Goal: Task Accomplishment & Management: Manage account settings

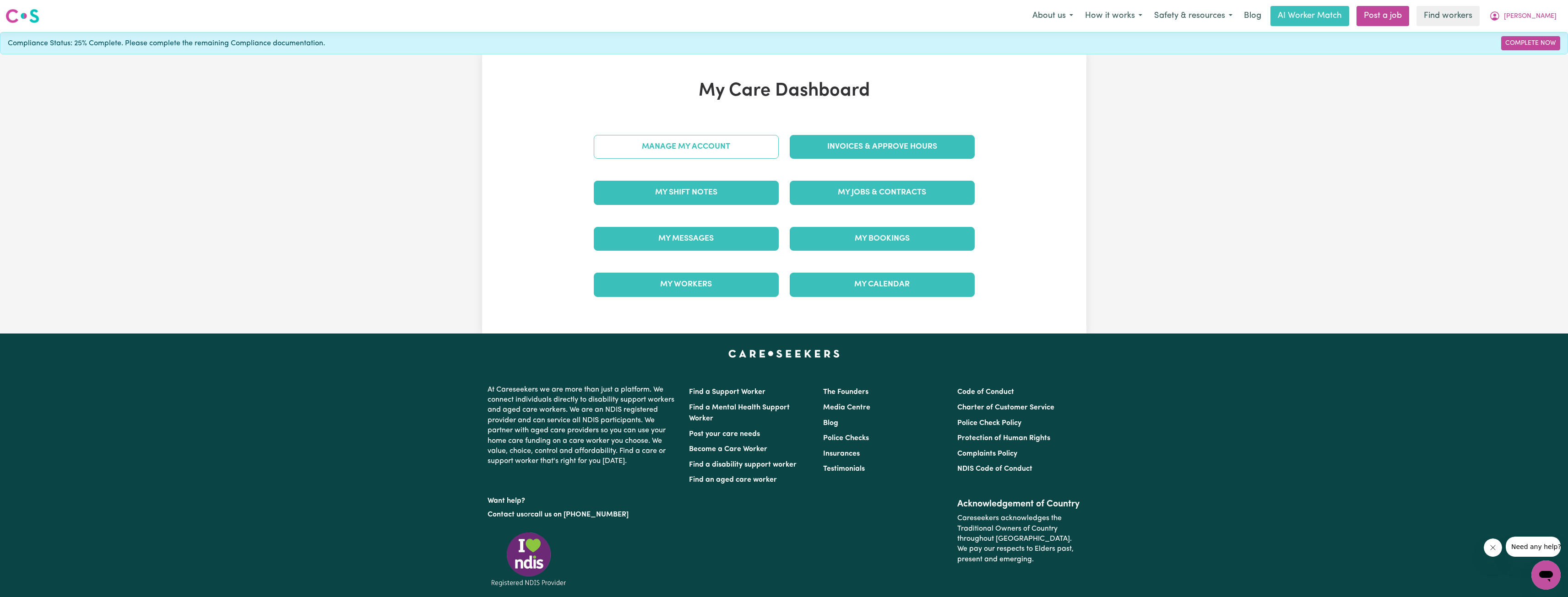
click at [682, 149] on link "Manage My Account" at bounding box center [686, 147] width 185 height 24
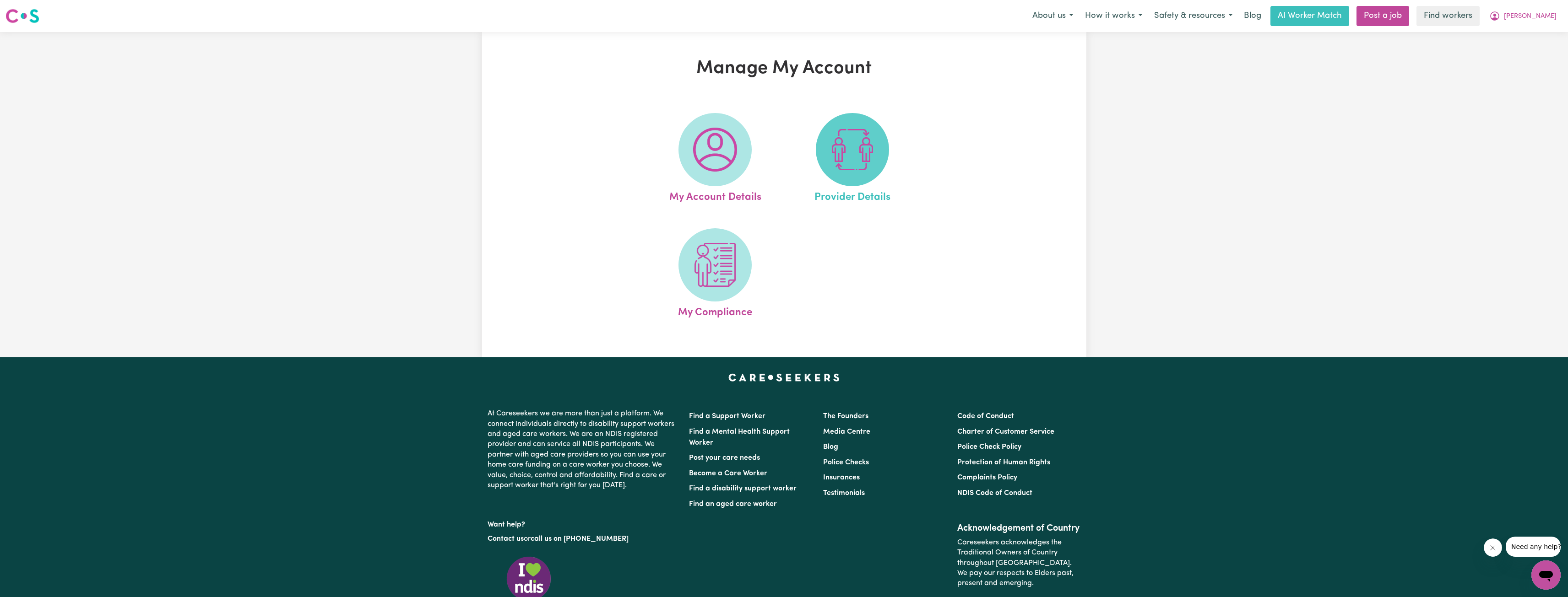
click at [820, 158] on span at bounding box center [853, 150] width 73 height 73
select select "NDIS_FUNDING_PLAN_MANAGED"
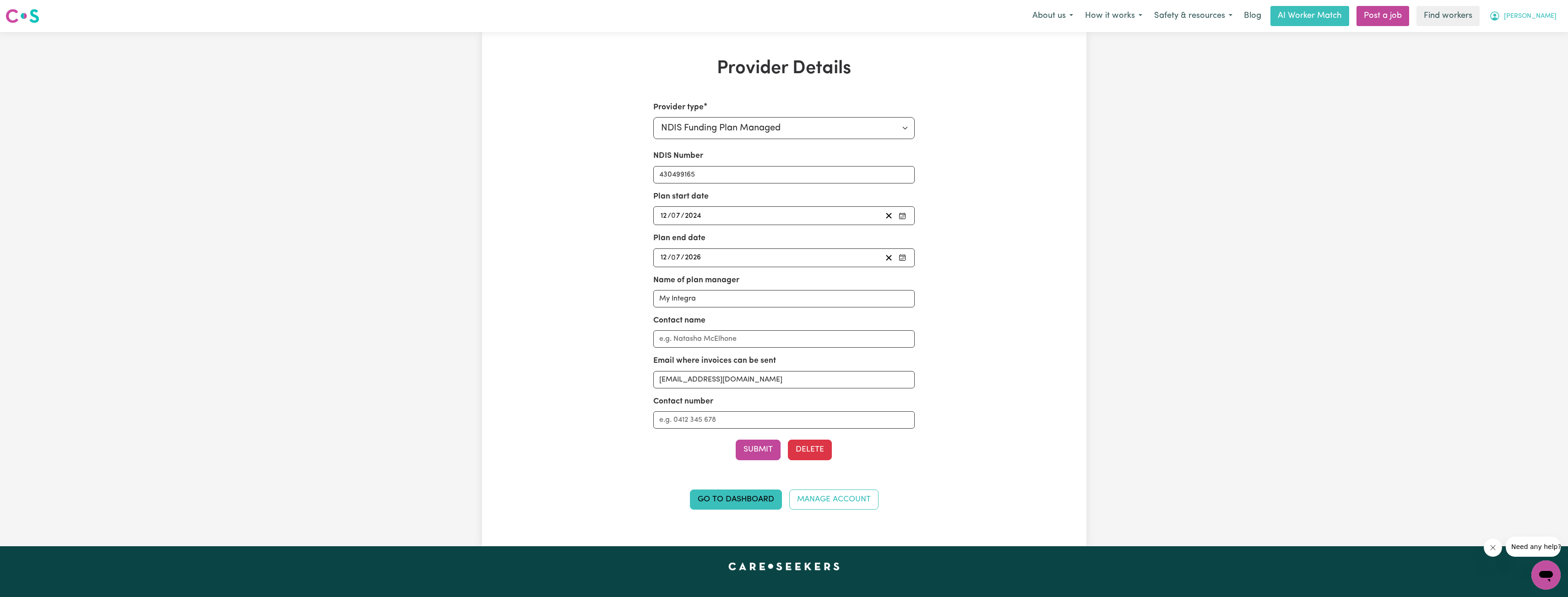
click at [1500, 13] on icon "My Account" at bounding box center [1494, 16] width 11 height 11
click at [1529, 33] on link "My Dashboard" at bounding box center [1526, 36] width 72 height 18
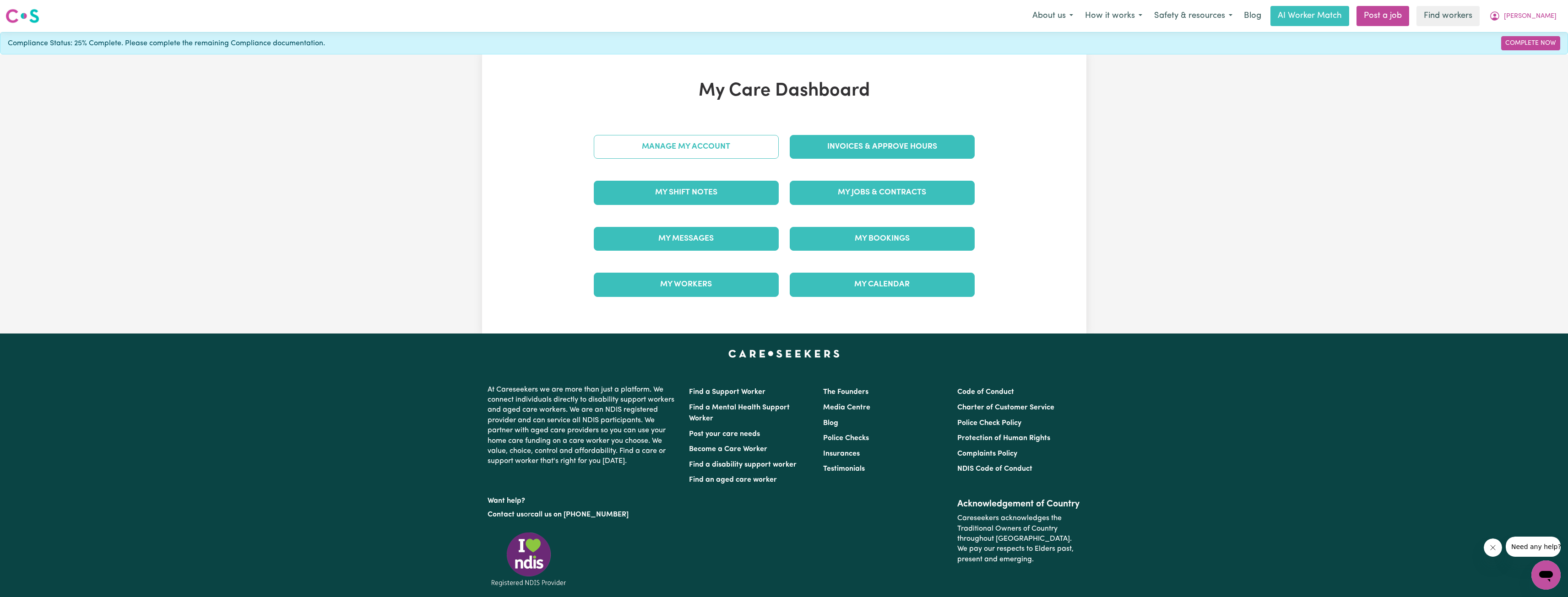
click at [686, 147] on link "Manage My Account" at bounding box center [686, 147] width 185 height 24
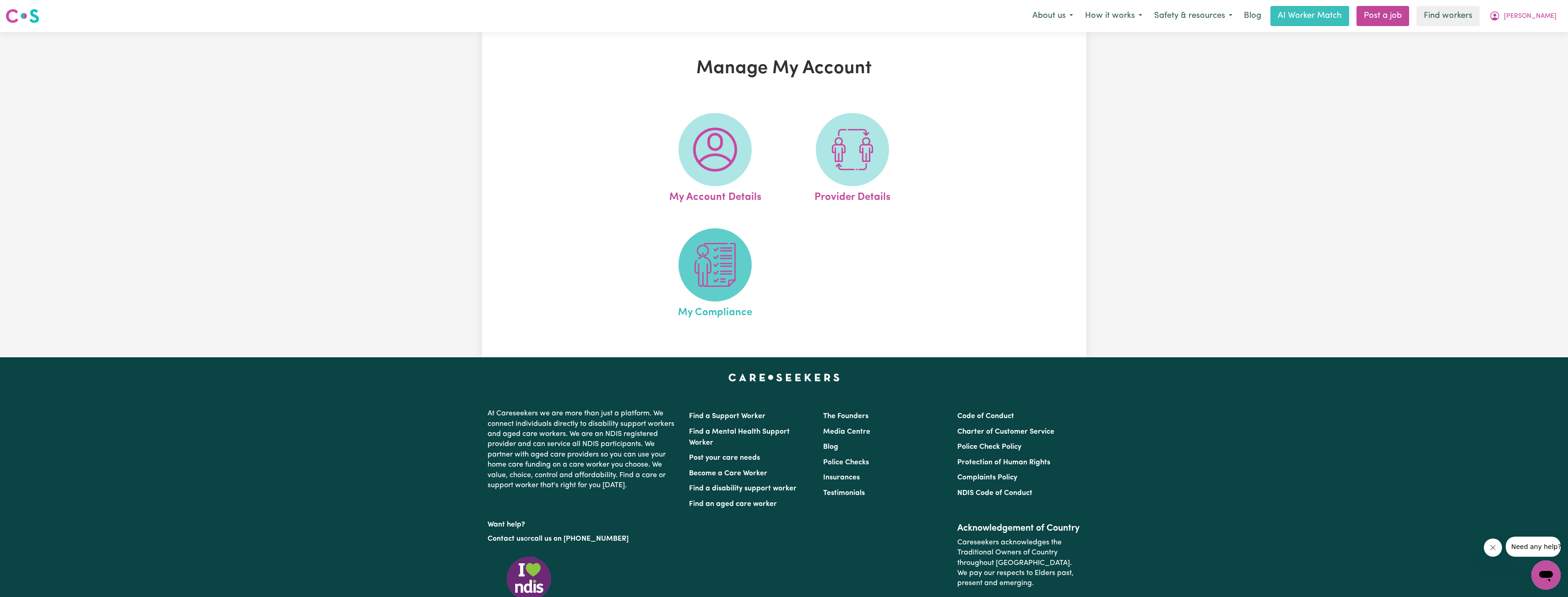
click at [701, 265] on img at bounding box center [714, 264] width 44 height 44
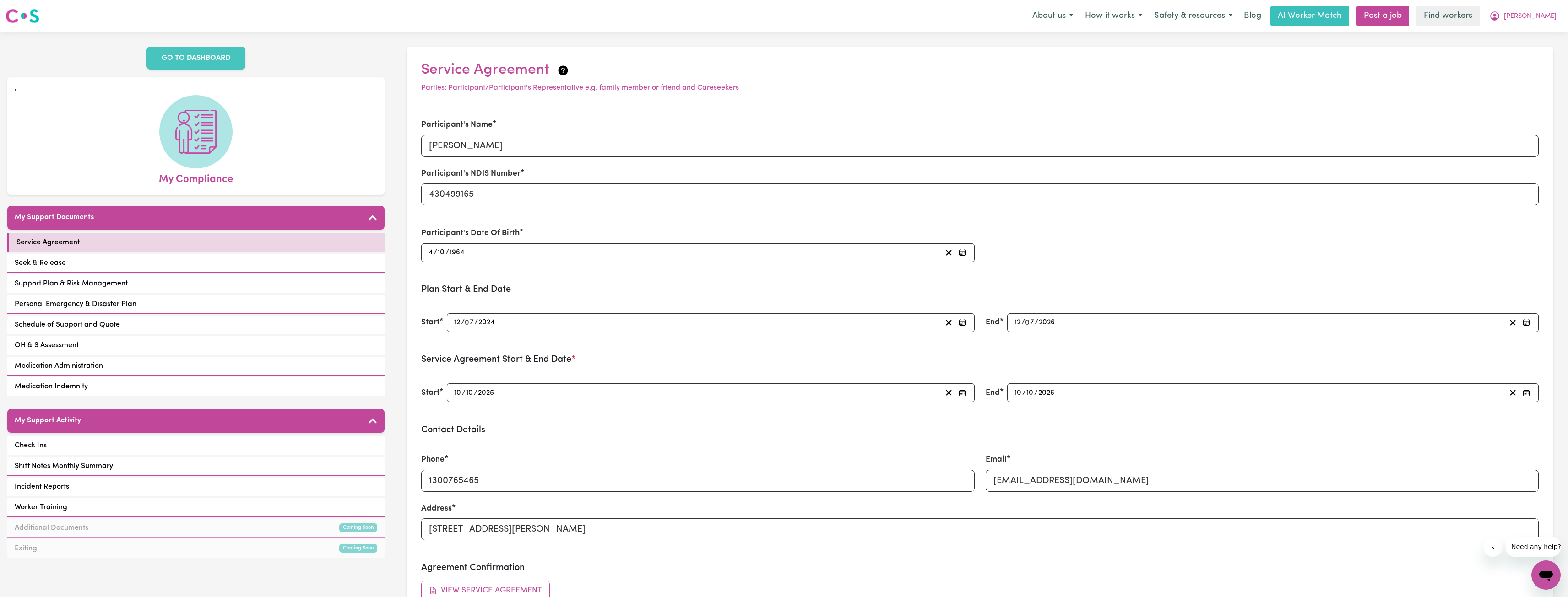
click at [192, 425] on div "My Support Activity Check Ins Shift Notes Monthly Summary Incident Reports Work…" at bounding box center [195, 485] width 377 height 151
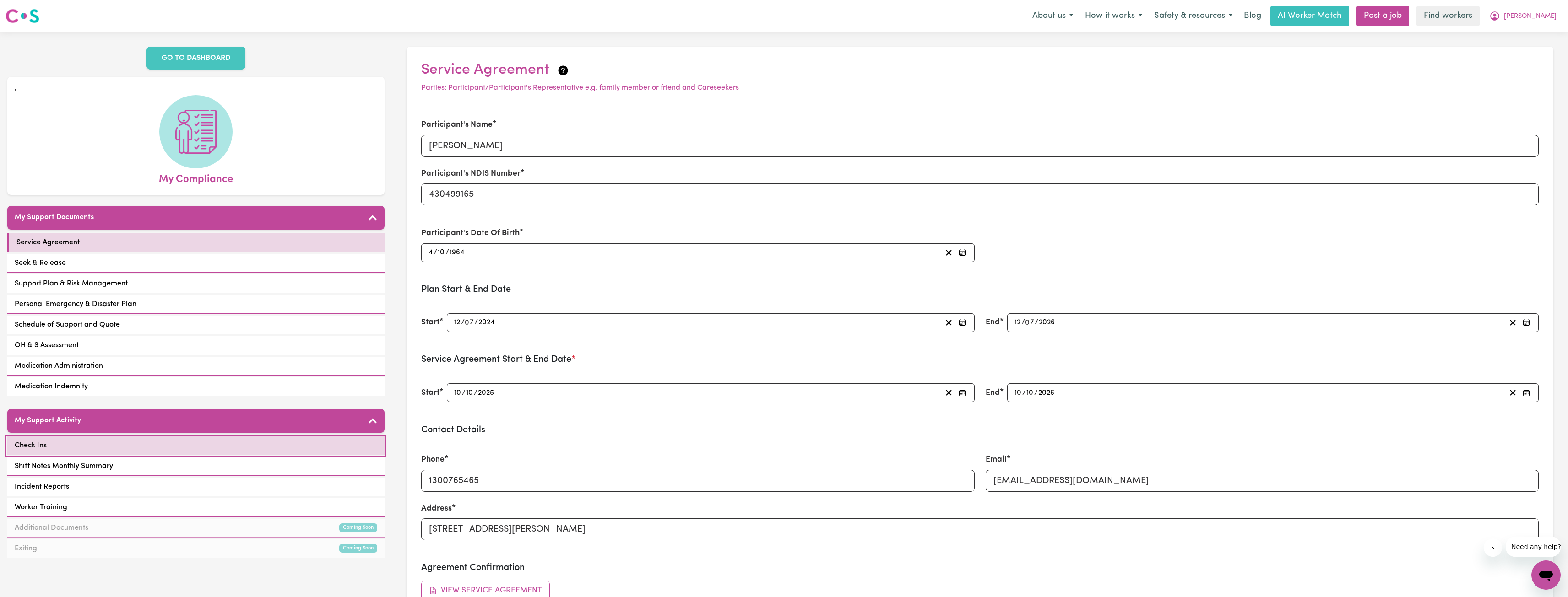
click at [190, 437] on link "Check Ins" at bounding box center [195, 446] width 377 height 19
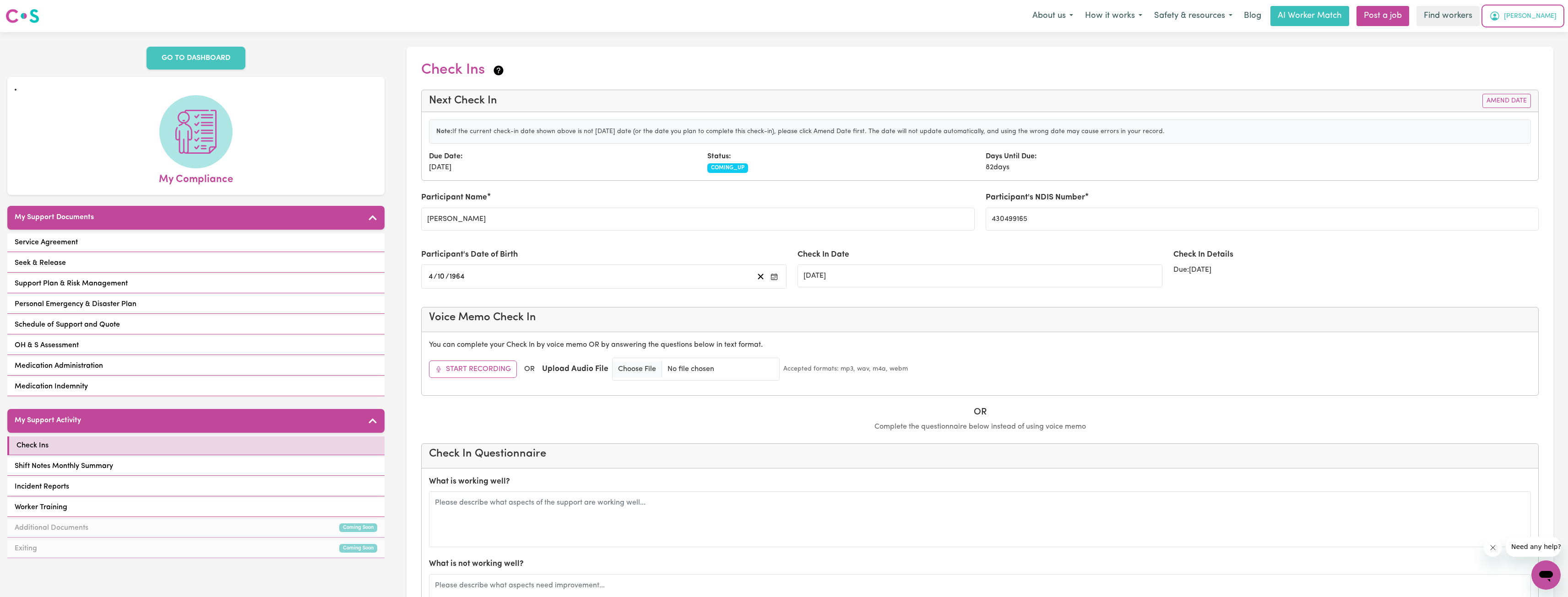
click at [1500, 12] on icon "My Account" at bounding box center [1494, 16] width 11 height 11
click at [1514, 46] on link "Logout" at bounding box center [1526, 53] width 72 height 18
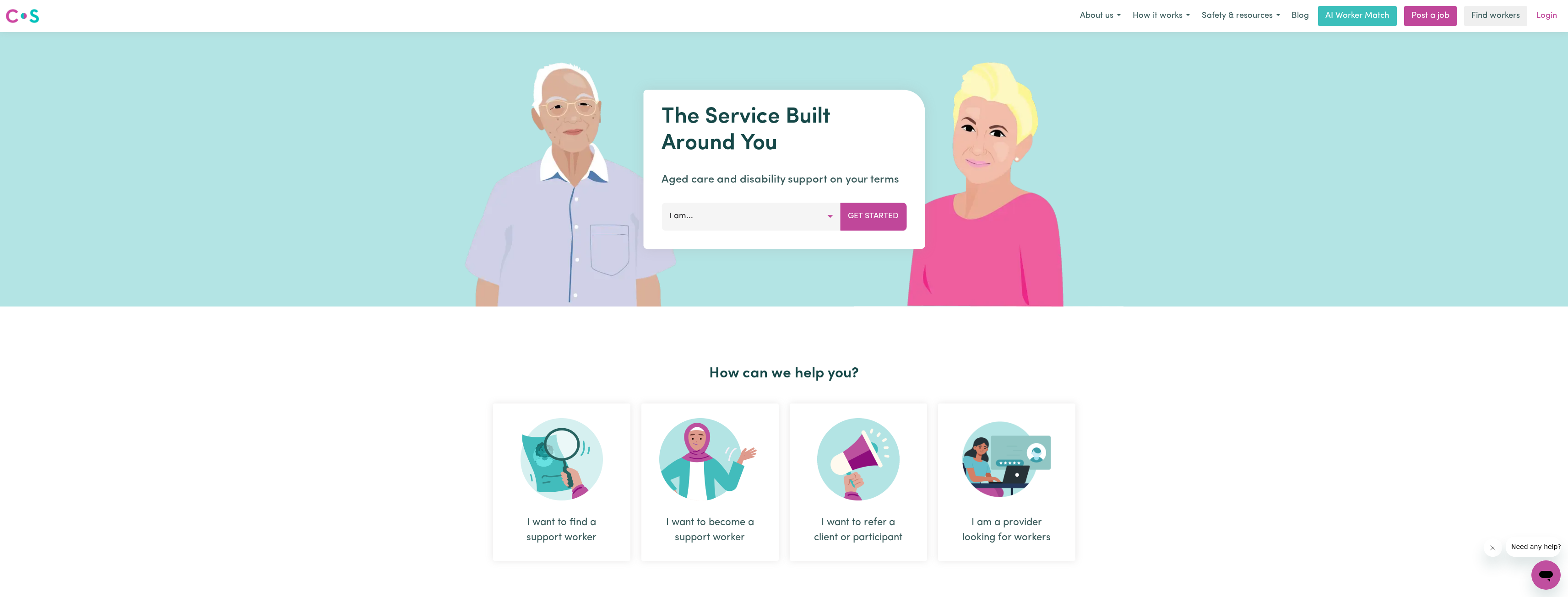
click at [1537, 21] on link "Login" at bounding box center [1546, 16] width 32 height 20
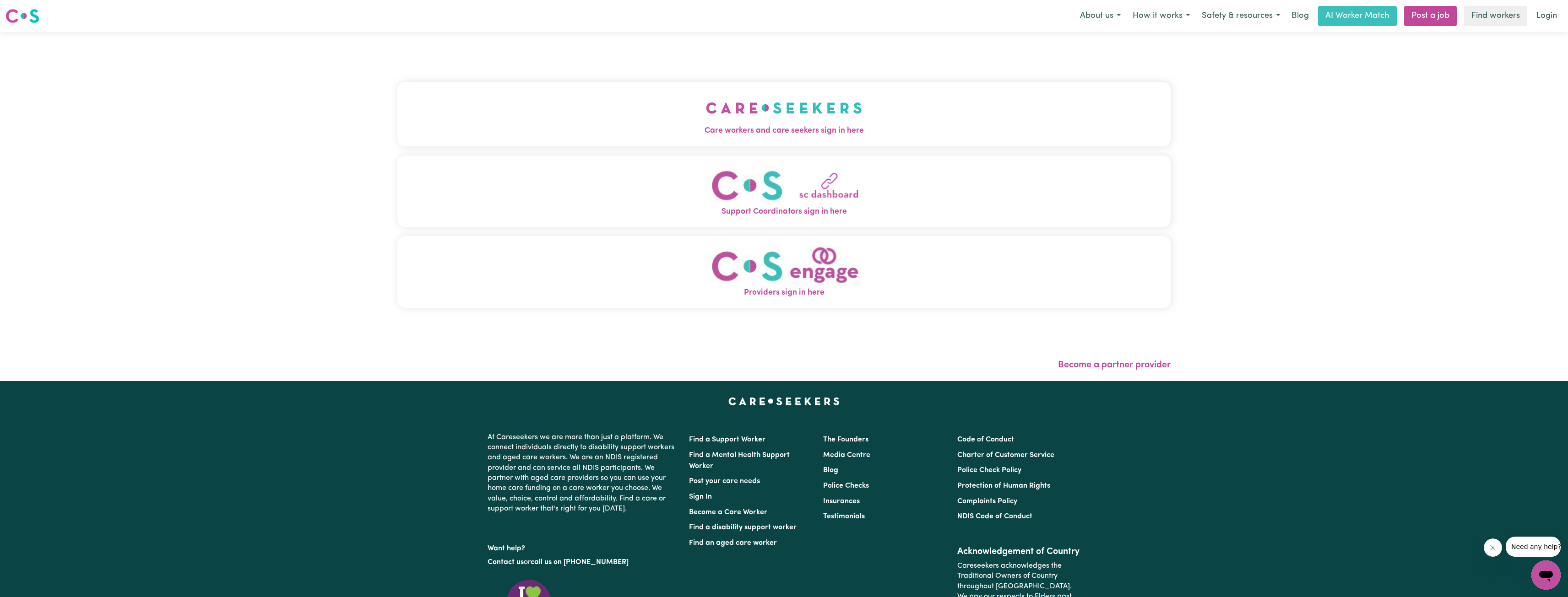
click at [885, 108] on button "Care workers and care seekers sign in here" at bounding box center [784, 113] width 774 height 64
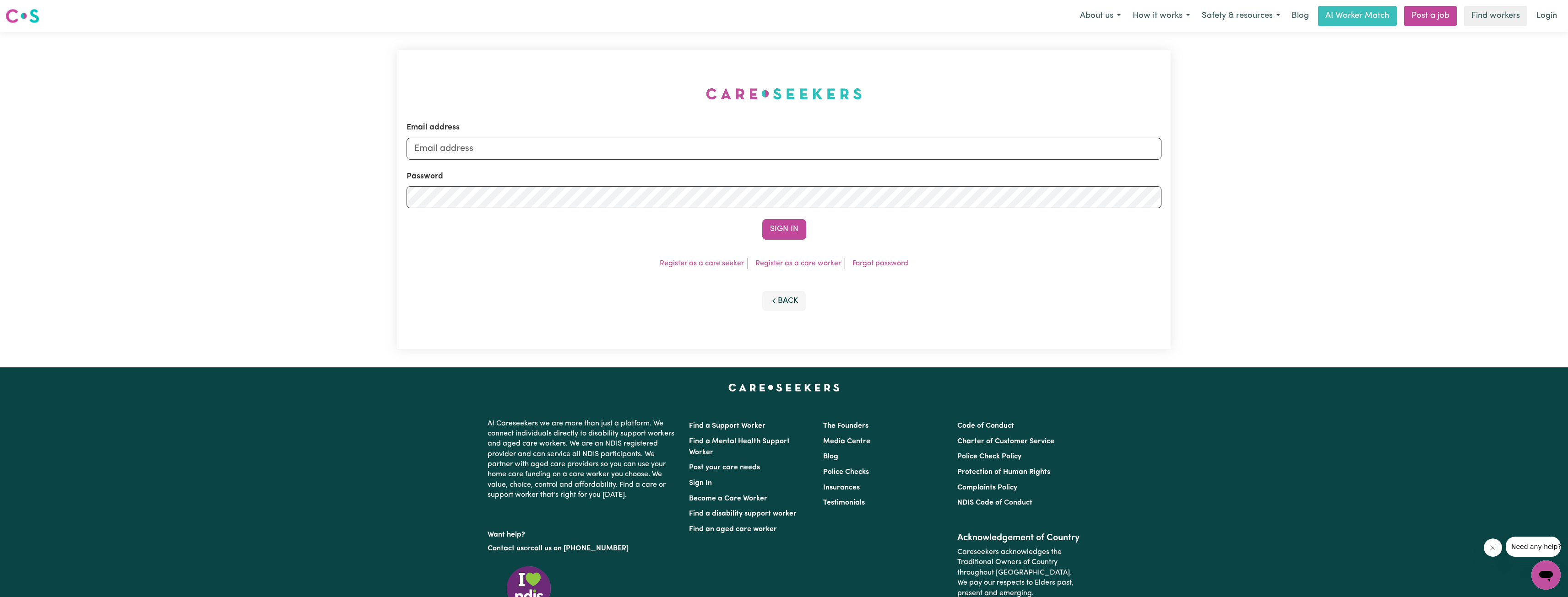
click at [875, 165] on form "Email address Password Sign In" at bounding box center [784, 180] width 755 height 117
click at [856, 141] on input "Email address" at bounding box center [784, 149] width 755 height 22
drag, startPoint x: 462, startPoint y: 147, endPoint x: 709, endPoint y: 164, distance: 247.6
click at [703, 150] on input "[EMAIL_ADDRESS][PERSON_NAME][DOMAIN_NAME]" at bounding box center [784, 149] width 755 height 22
type input "[EMAIL_ADDRESS][DOMAIN_NAME]"
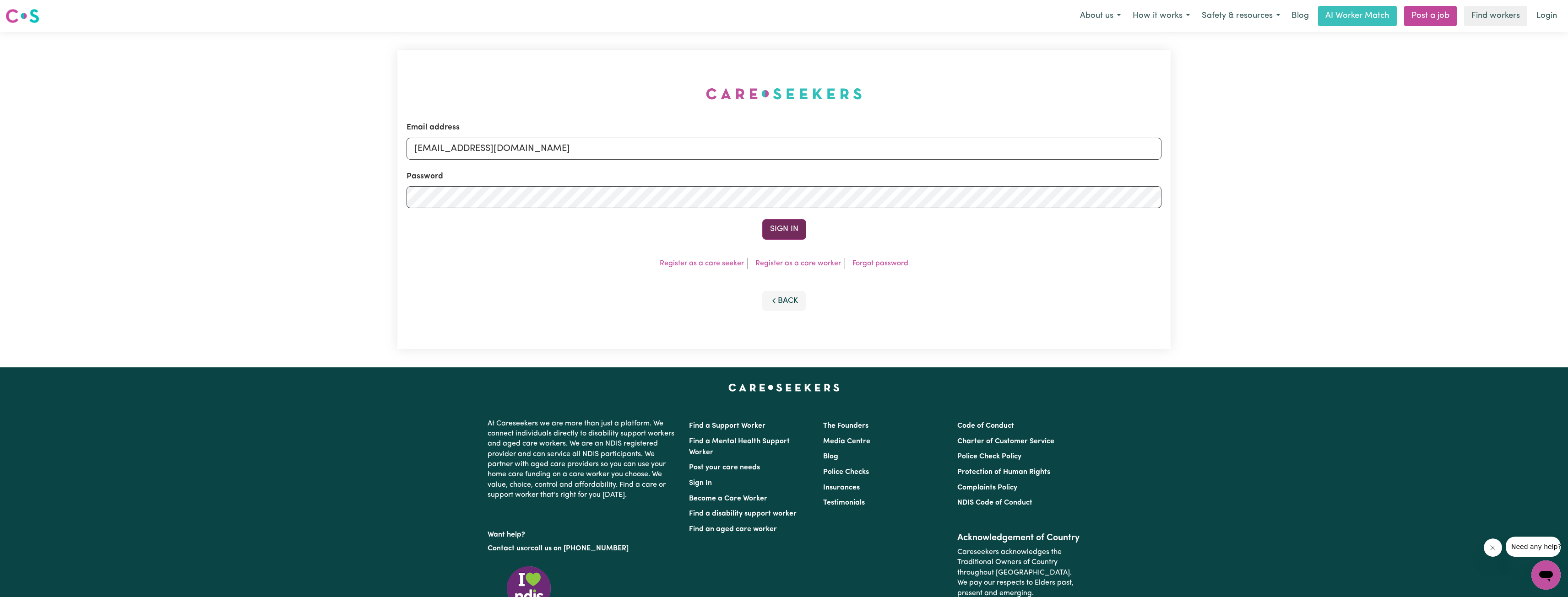
click at [787, 228] on button "Sign In" at bounding box center [784, 229] width 44 height 20
